Goal: Task Accomplishment & Management: Manage account settings

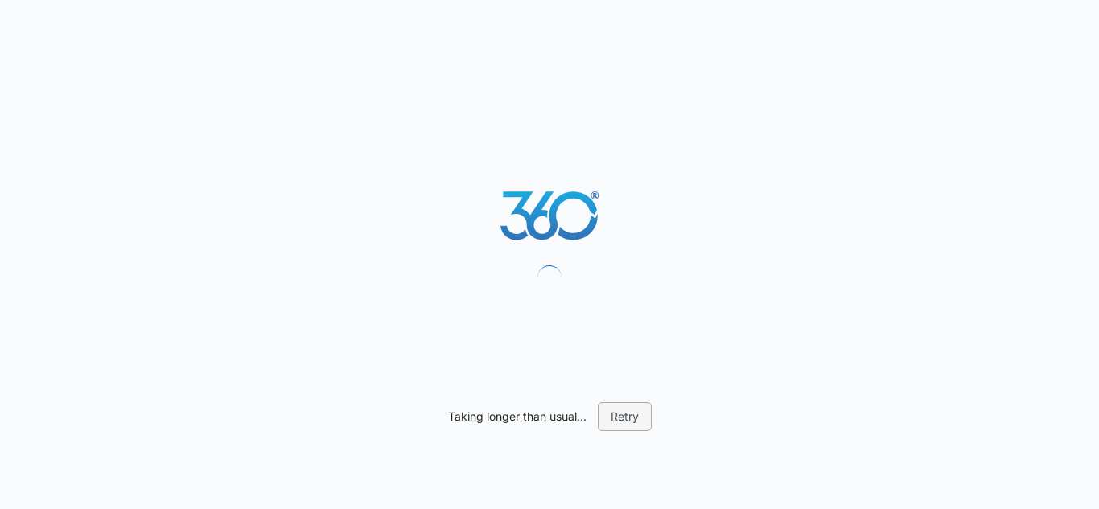
click at [633, 413] on button "Retry" at bounding box center [625, 416] width 54 height 29
click at [611, 416] on button "Retry" at bounding box center [625, 416] width 54 height 29
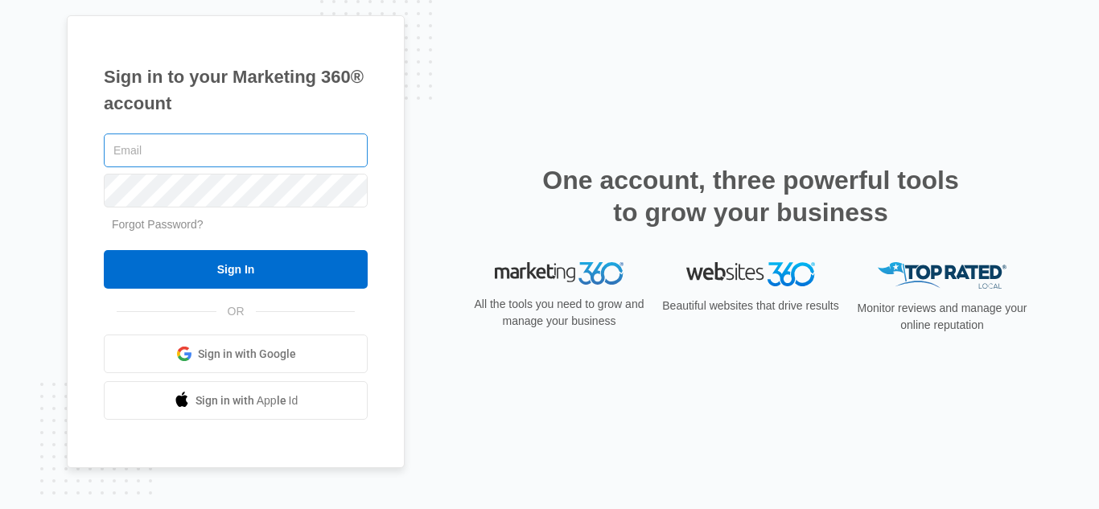
click at [298, 153] on input "text" at bounding box center [236, 151] width 264 height 34
type input "[PERSON_NAME][EMAIL_ADDRESS][DOMAIN_NAME]"
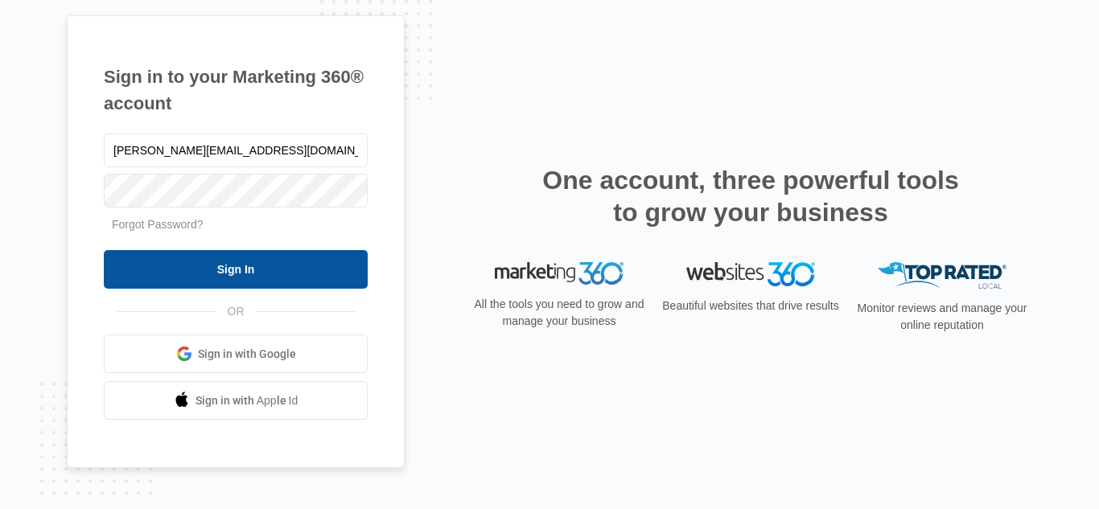
click at [227, 259] on input "Sign In" at bounding box center [236, 269] width 264 height 39
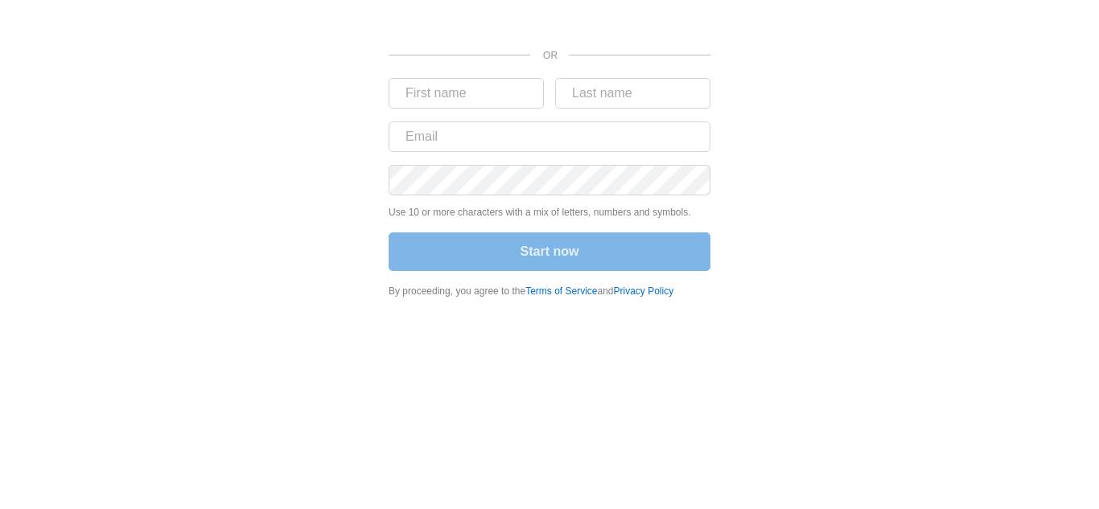
click at [760, 220] on div "OR Use 10 or more characters with a mix of letters, numbers and symbols. Start …" at bounding box center [549, 154] width 965 height 308
click at [162, 162] on div "OR Use 10 or more characters with a mix of letters, numbers and symbols. Start …" at bounding box center [549, 154] width 965 height 308
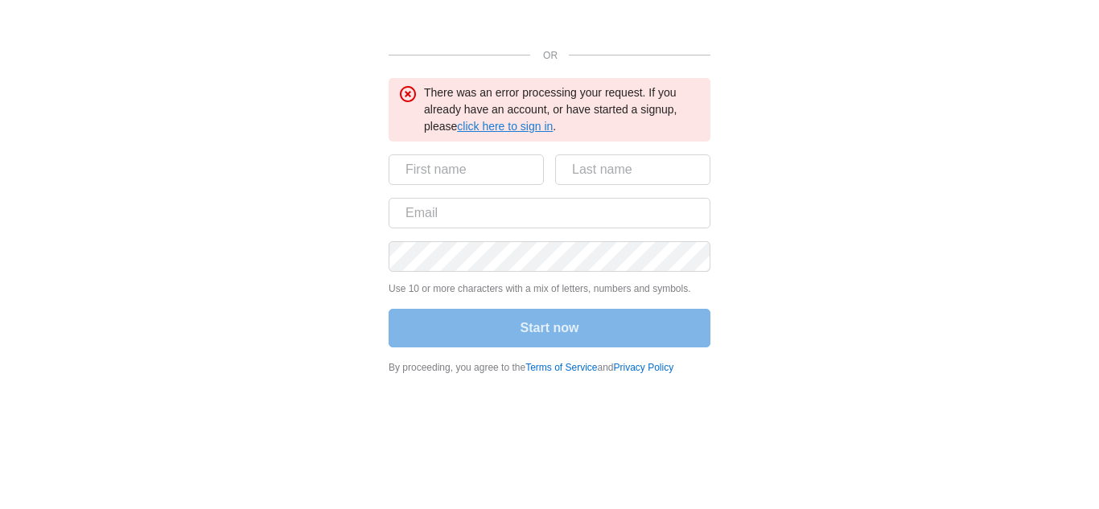
click at [538, 126] on link "click here to sign in" at bounding box center [505, 126] width 96 height 13
